Goal: Task Accomplishment & Management: Use online tool/utility

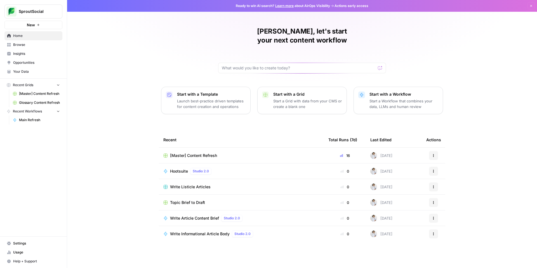
click at [253, 153] on div "[Master] Content Refresh" at bounding box center [241, 156] width 156 height 6
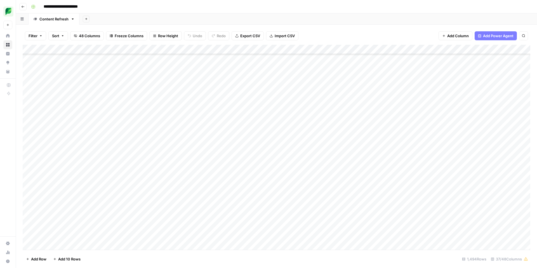
scroll to position [1466, 0]
type input "**********"
click at [518, 51] on icon "Close Search" at bounding box center [518, 51] width 4 height 4
click at [353, 47] on div "Add Column" at bounding box center [276, 147] width 507 height 205
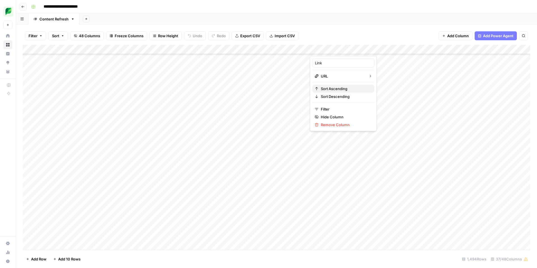
click at [329, 88] on span "Sort Ascending" at bounding box center [345, 89] width 49 height 6
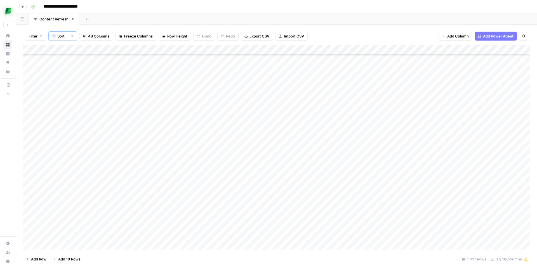
scroll to position [5290, 0]
click at [454, 204] on div "Add Column" at bounding box center [276, 147] width 507 height 204
click at [418, 206] on div "Add Column" at bounding box center [276, 147] width 507 height 204
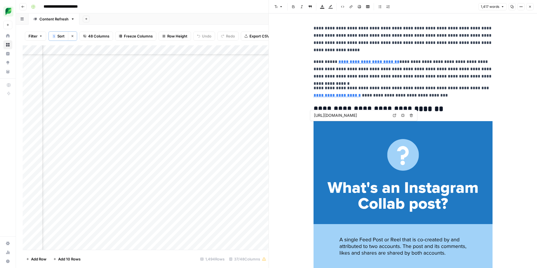
type input "[URL][DOMAIN_NAME]"
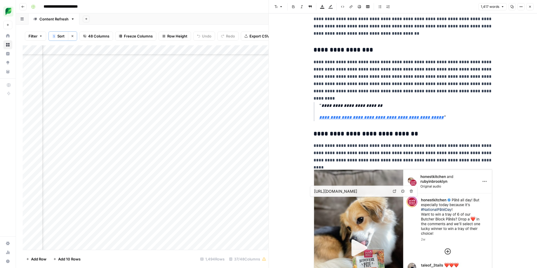
type input "[URL][DOMAIN_NAME]"
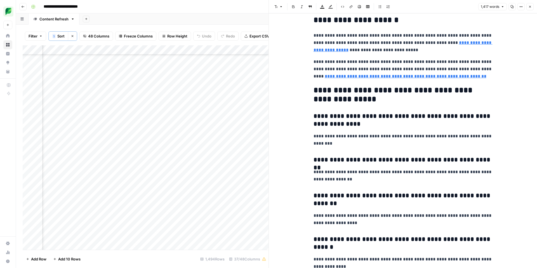
scroll to position [2770, 0]
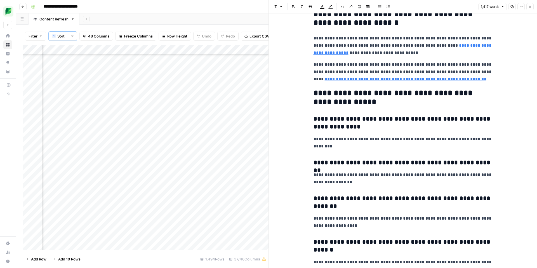
click at [529, 5] on button "Close" at bounding box center [529, 6] width 7 height 7
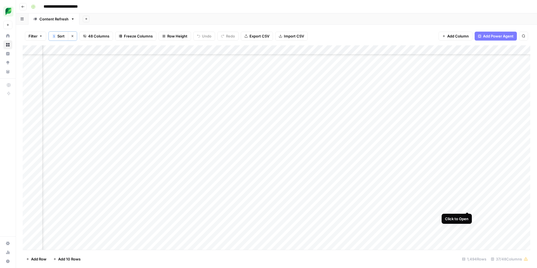
click at [467, 206] on div "Add Column" at bounding box center [276, 147] width 507 height 204
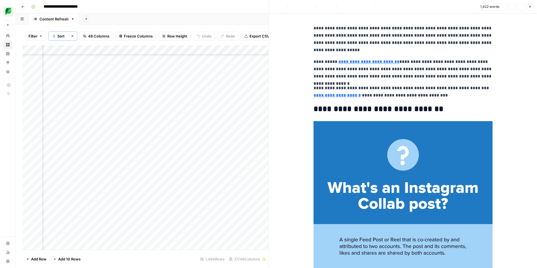
type input "[URL][DOMAIN_NAME]"
drag, startPoint x: 529, startPoint y: 4, endPoint x: 503, endPoint y: 112, distance: 111.1
click at [529, 4] on button "Close" at bounding box center [529, 6] width 7 height 7
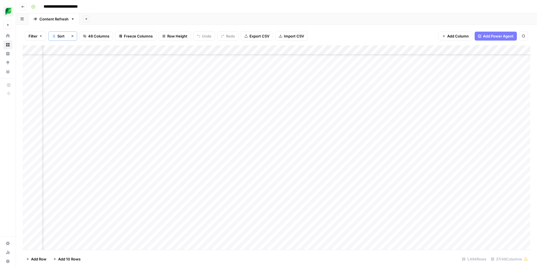
click at [417, 207] on div "Add Column" at bounding box center [276, 147] width 507 height 204
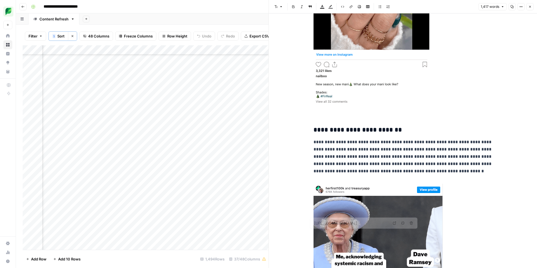
type input "[URL][DOMAIN_NAME]"
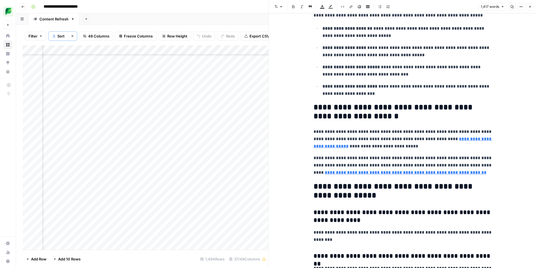
scroll to position [2676, 0]
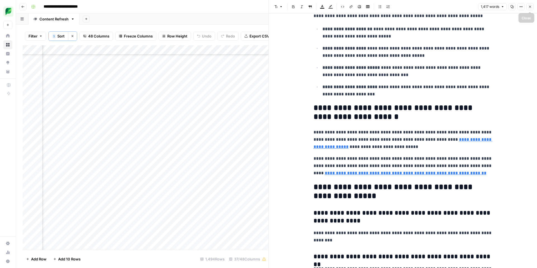
click at [528, 7] on icon "button" at bounding box center [529, 6] width 3 height 3
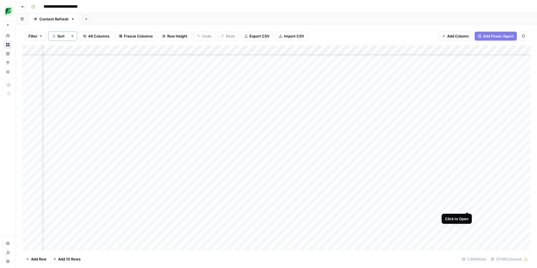
click at [467, 205] on div "Add Column" at bounding box center [276, 147] width 507 height 204
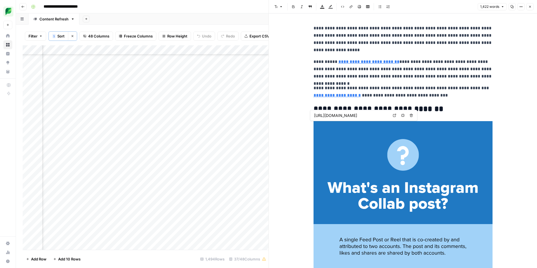
type input "[URL][DOMAIN_NAME]"
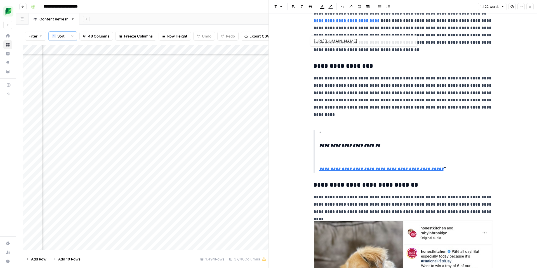
type input "[URL][DOMAIN_NAME]"
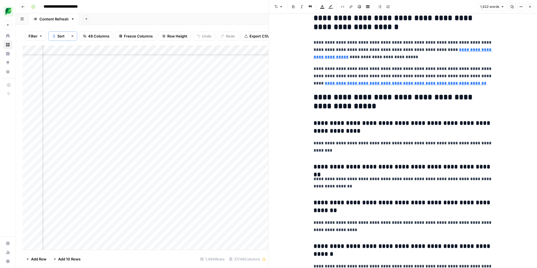
scroll to position [2759, 0]
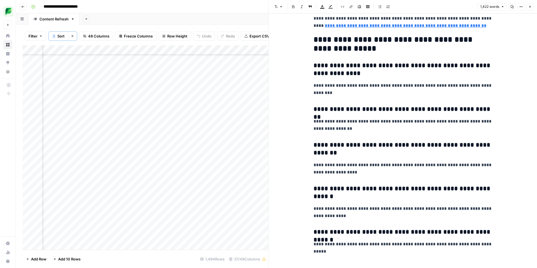
click at [531, 7] on icon "button" at bounding box center [529, 6] width 3 height 3
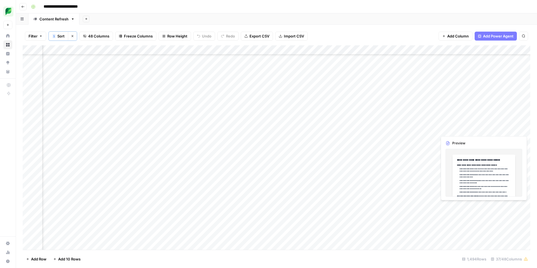
click at [494, 205] on div "Add Column" at bounding box center [276, 147] width 507 height 204
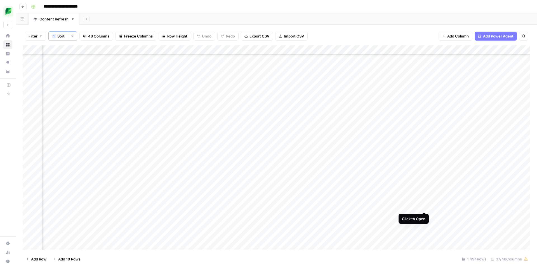
click at [424, 205] on div "Add Column" at bounding box center [276, 147] width 507 height 204
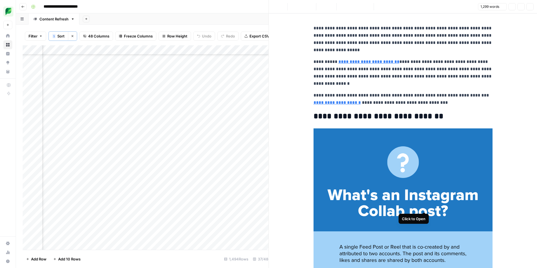
scroll to position [5290, 864]
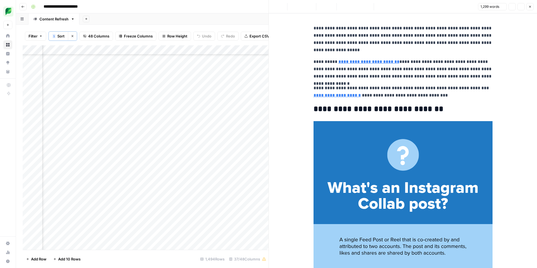
type input "[URL][DOMAIN_NAME]"
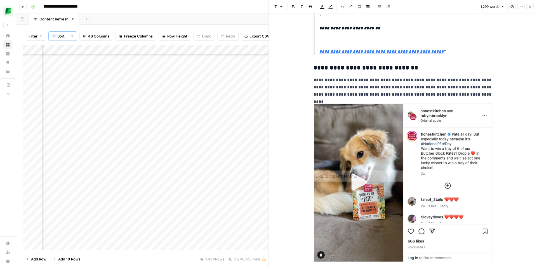
type input "[URL][DOMAIN_NAME]"
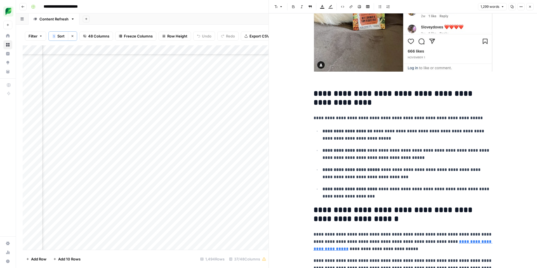
scroll to position [2509, 0]
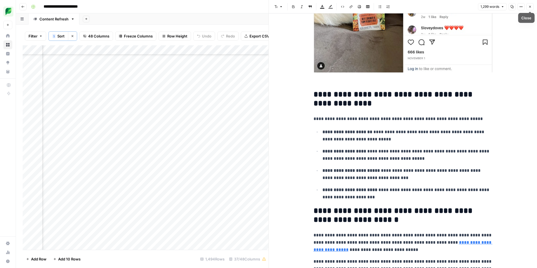
click at [530, 7] on icon "button" at bounding box center [530, 7] width 2 height 2
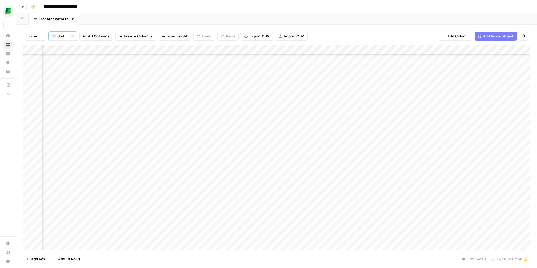
click at [113, 206] on div "Add Column" at bounding box center [276, 147] width 507 height 204
click at [303, 213] on div "Add Column" at bounding box center [276, 147] width 507 height 204
click at [266, 211] on div "Add Column" at bounding box center [276, 147] width 507 height 204
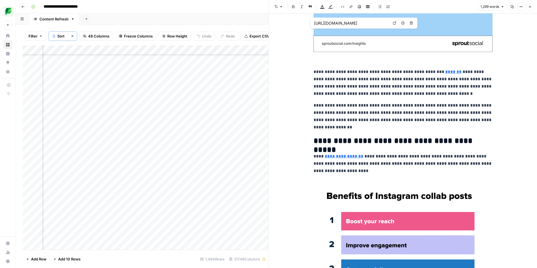
type input "[URL][DOMAIN_NAME]"
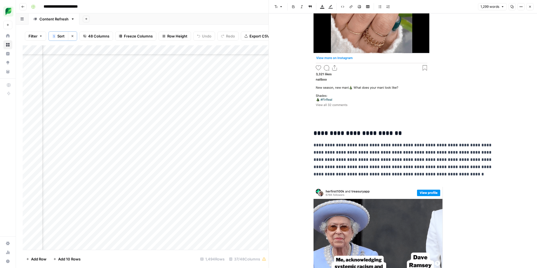
scroll to position [1773, 0]
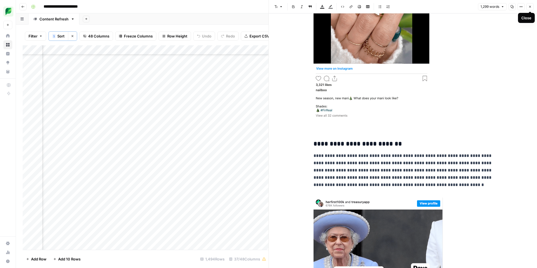
click at [529, 6] on icon "button" at bounding box center [529, 6] width 3 height 3
